Goal: Find specific page/section: Find specific page/section

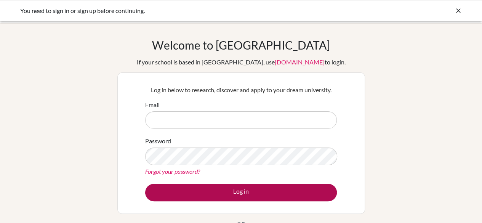
type input "meenakshim@rafflesis.com"
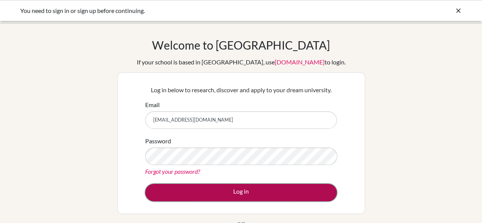
click at [249, 195] on button "Log in" at bounding box center [240, 192] width 191 height 18
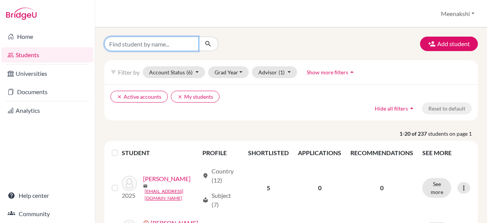
click at [177, 44] on input "Find student by name..." at bounding box center [151, 44] width 94 height 14
type input "[PERSON_NAME]"
click button "submit" at bounding box center [208, 44] width 20 height 14
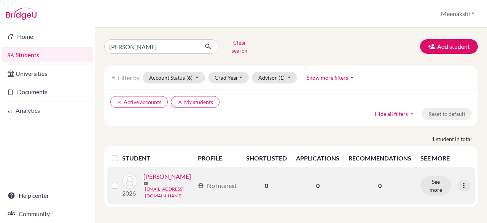
scroll to position [9, 0]
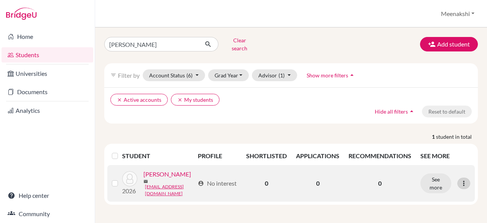
click at [461, 179] on icon at bounding box center [464, 183] width 8 height 8
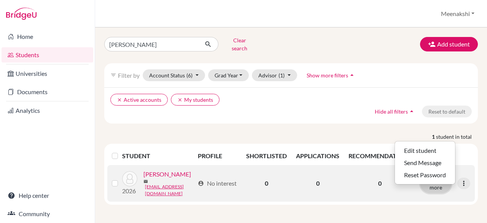
click at [431, 183] on button "See more" at bounding box center [436, 183] width 31 height 20
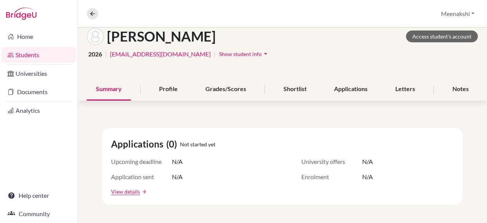
scroll to position [41, 0]
click at [262, 53] on icon "arrow_drop_down" at bounding box center [266, 54] width 8 height 8
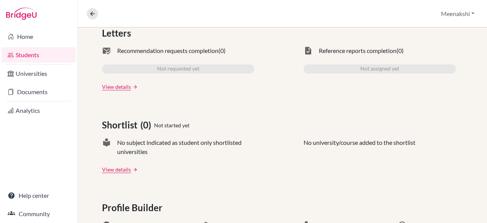
scroll to position [327, 0]
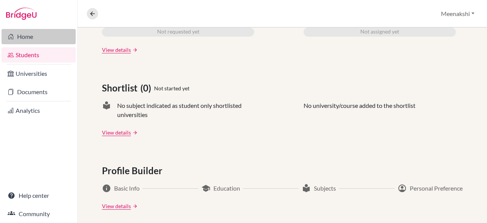
drag, startPoint x: 179, startPoint y: 183, endPoint x: 25, endPoint y: 41, distance: 209.6
click at [25, 41] on link "Home" at bounding box center [39, 36] width 74 height 15
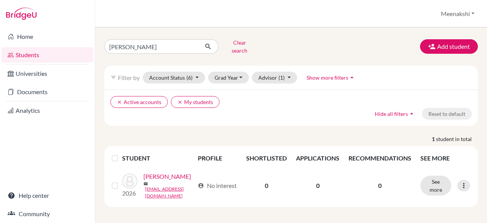
scroll to position [9, 0]
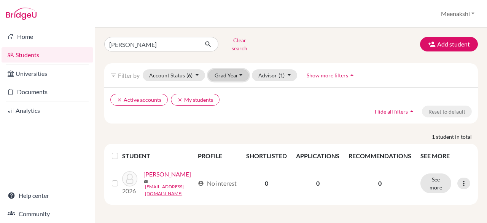
click at [229, 69] on button "Grad Year" at bounding box center [228, 75] width 41 height 12
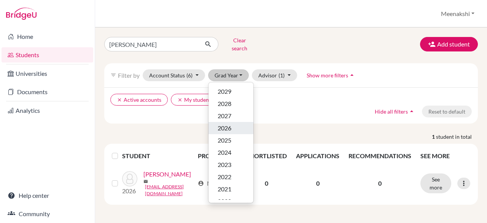
click at [225, 123] on span "2026" at bounding box center [225, 127] width 14 height 9
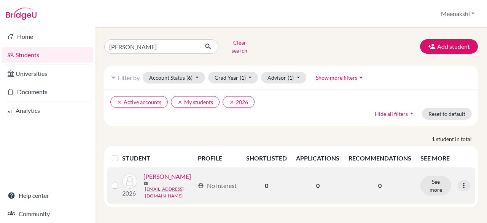
click at [144, 181] on link "[PERSON_NAME]" at bounding box center [168, 176] width 48 height 9
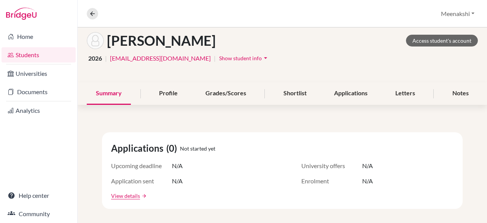
scroll to position [39, 0]
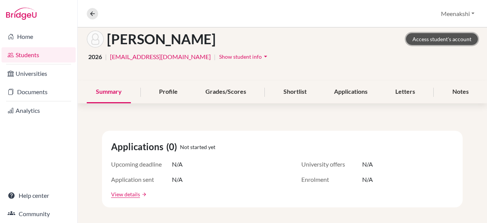
click at [441, 39] on link "Access student's account" at bounding box center [442, 39] width 72 height 12
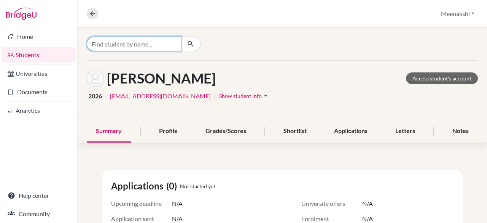
click at [126, 44] on input "Find student by name..." at bounding box center [134, 44] width 94 height 14
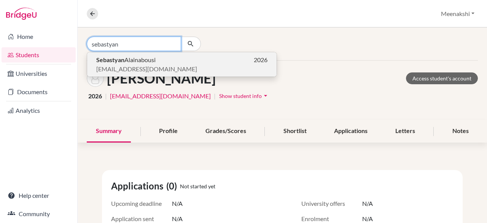
type input "sebastyan"
click at [128, 59] on span "Sebastyan Alainabousi" at bounding box center [125, 59] width 59 height 9
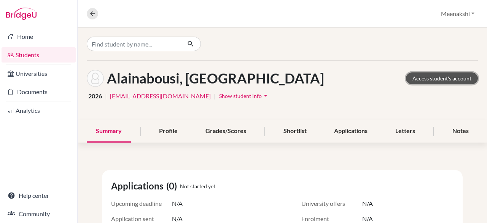
click at [439, 75] on link "Access student's account" at bounding box center [442, 78] width 72 height 12
